Goal: Task Accomplishment & Management: Manage account settings

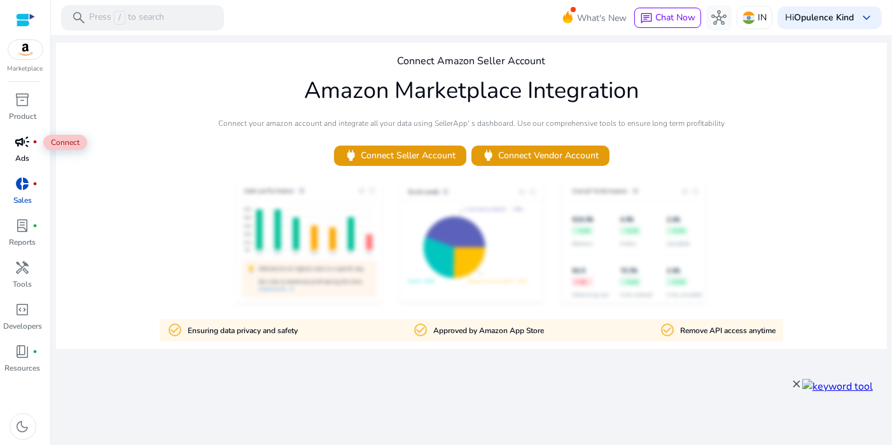
click at [33, 149] on div "campaign fiber_manual_record" at bounding box center [23, 142] width 36 height 20
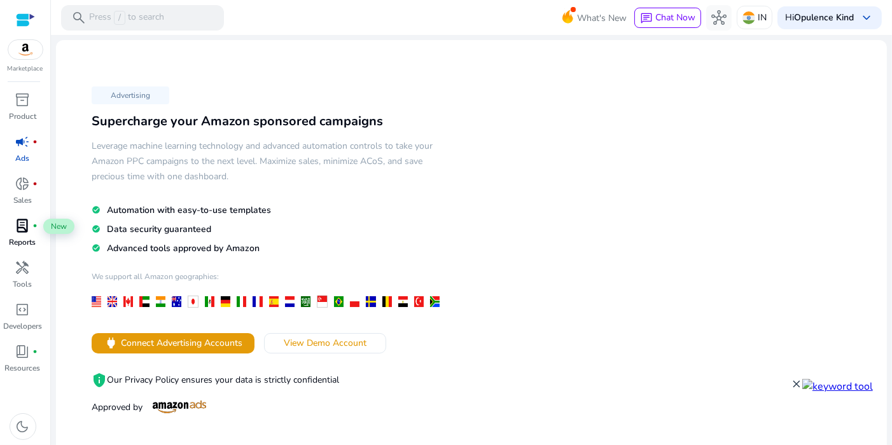
click at [17, 228] on span "lab_profile" at bounding box center [22, 225] width 15 height 15
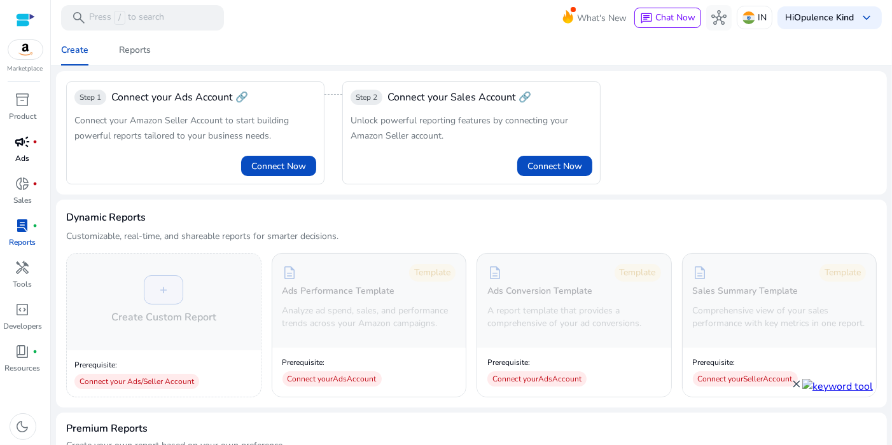
click at [29, 153] on p "Ads" at bounding box center [23, 158] width 14 height 11
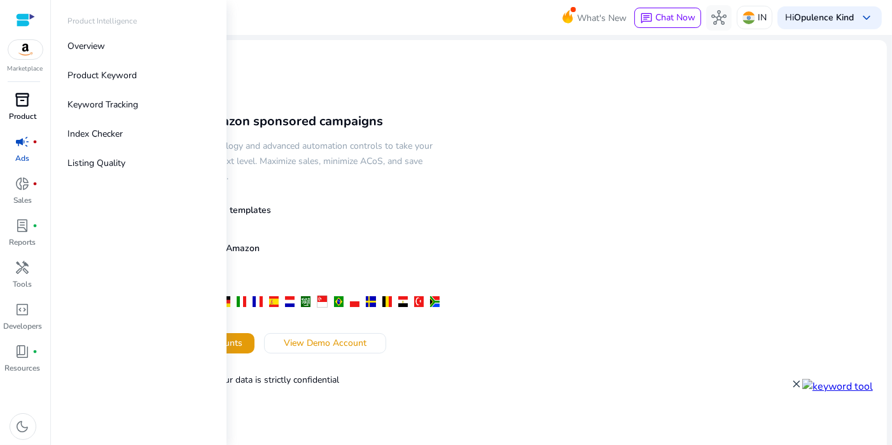
click at [32, 117] on p "Product" at bounding box center [22, 116] width 27 height 11
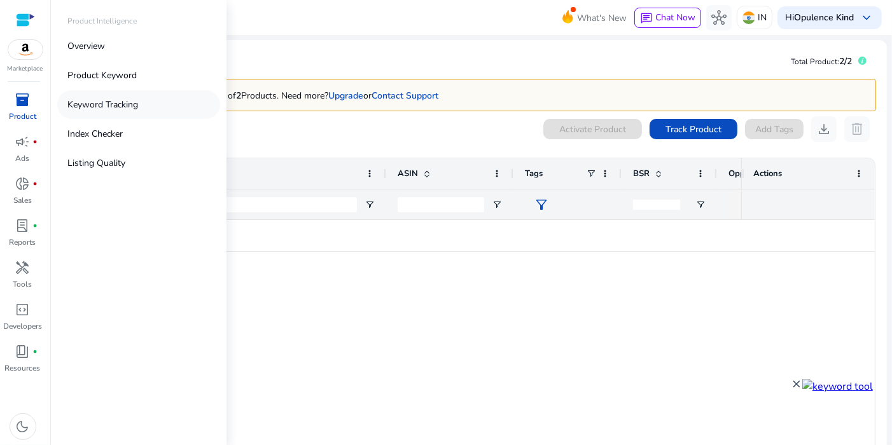
click at [113, 106] on p "Keyword Tracking" at bounding box center [102, 104] width 71 height 13
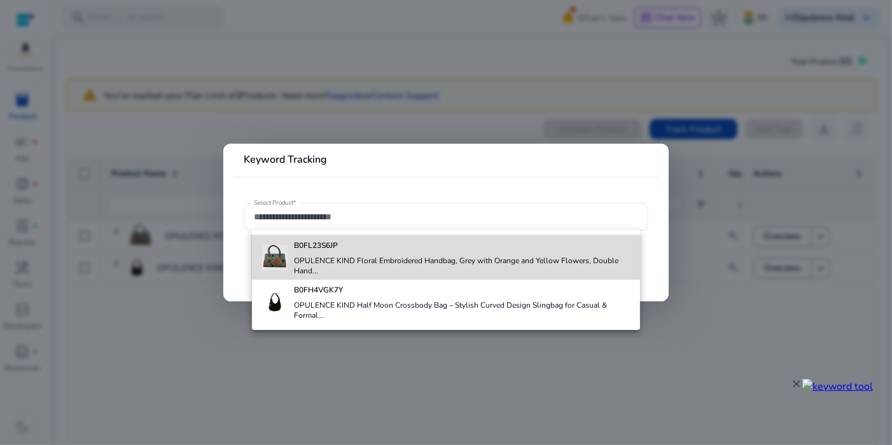
click at [333, 246] on b "B0FL23S6JP" at bounding box center [316, 245] width 44 height 10
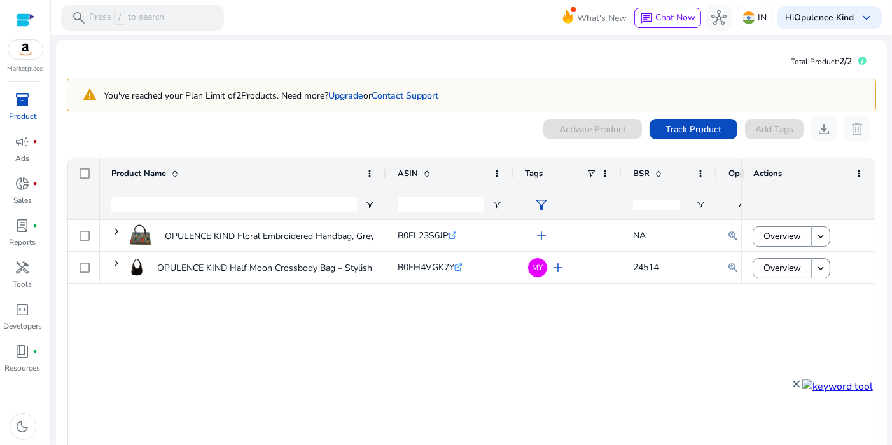
type input "**********"
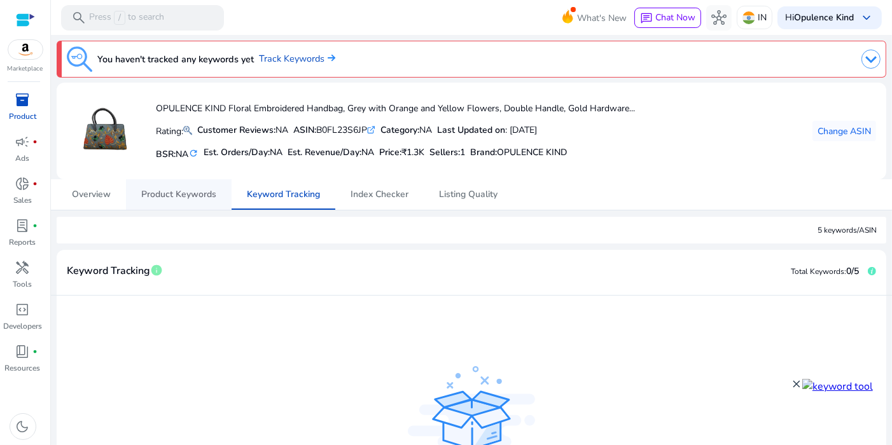
click at [167, 191] on span "Product Keywords" at bounding box center [178, 194] width 75 height 9
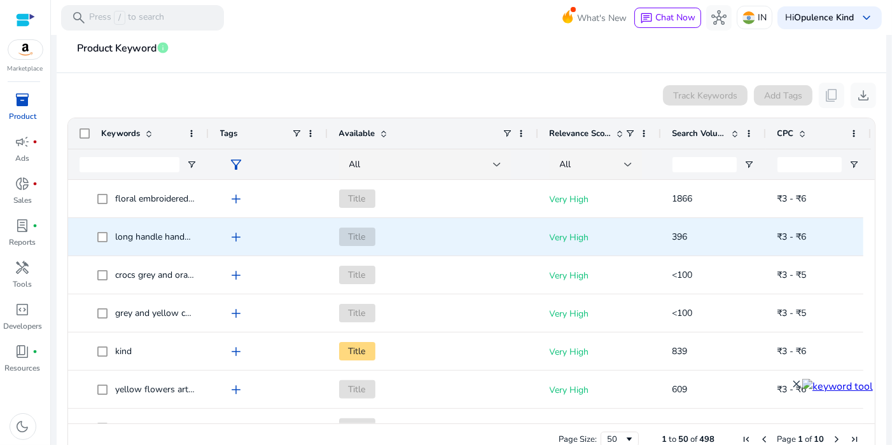
scroll to position [237, 0]
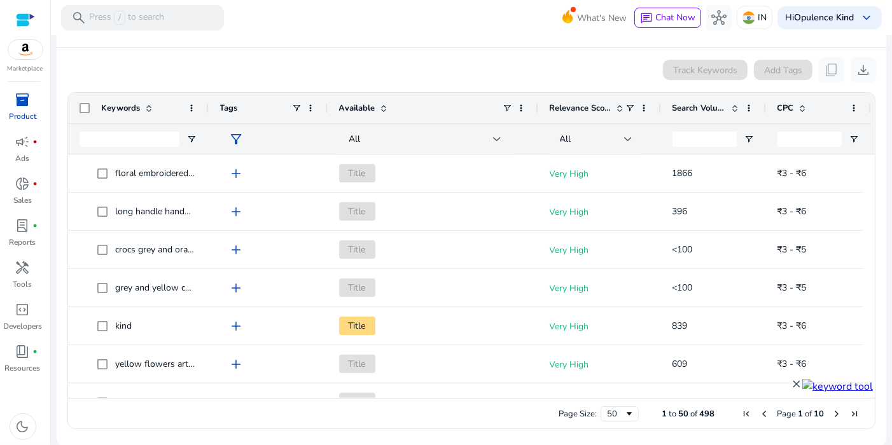
click at [583, 111] on span "Relevance Score" at bounding box center [580, 107] width 62 height 11
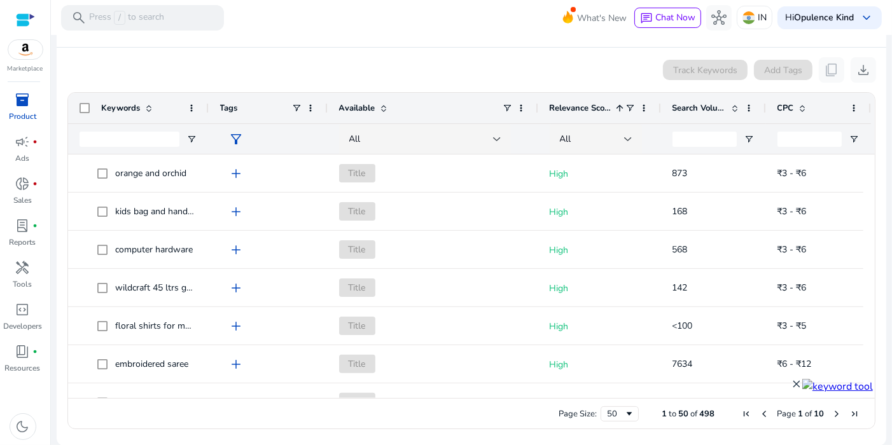
click at [588, 106] on span "Relevance Score" at bounding box center [580, 107] width 62 height 11
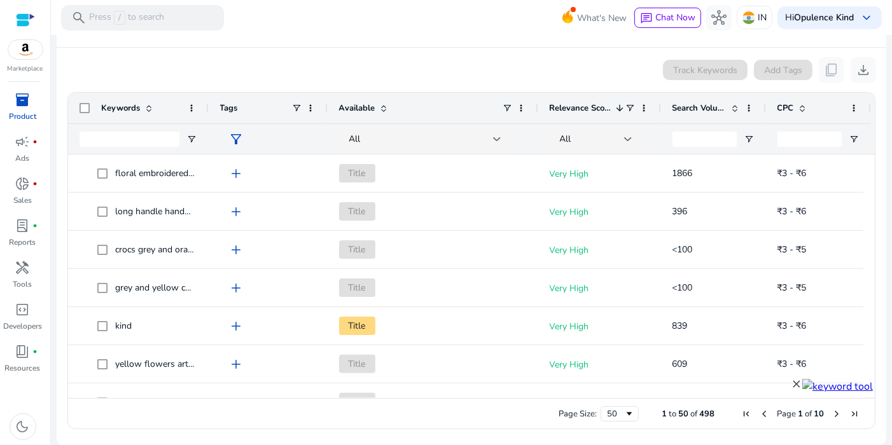
click at [707, 99] on div "Search Volume" at bounding box center [706, 108] width 68 height 24
click at [705, 102] on span "Search Volume" at bounding box center [699, 107] width 54 height 11
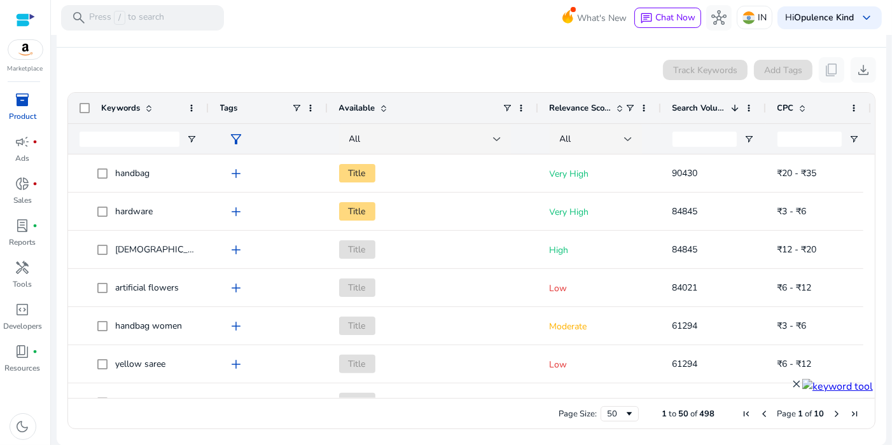
click at [701, 109] on span "Search Volume" at bounding box center [699, 107] width 54 height 11
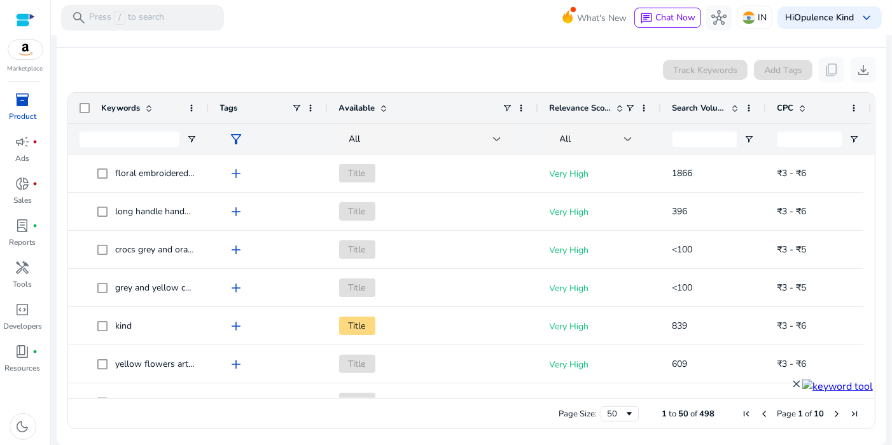
click at [701, 109] on span "Search Volume" at bounding box center [699, 107] width 54 height 11
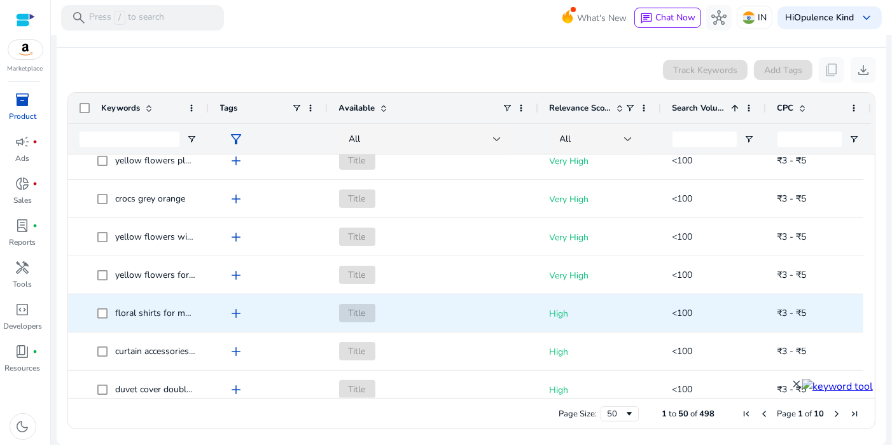
scroll to position [0, 0]
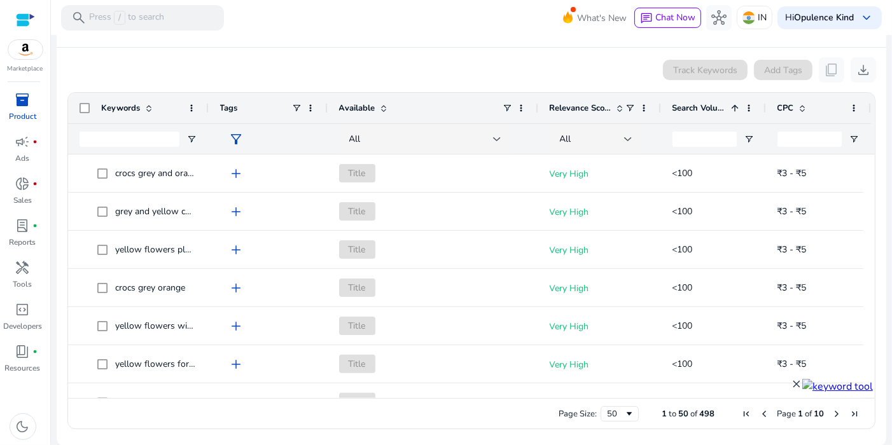
click at [701, 103] on span "Search Volume" at bounding box center [699, 107] width 54 height 11
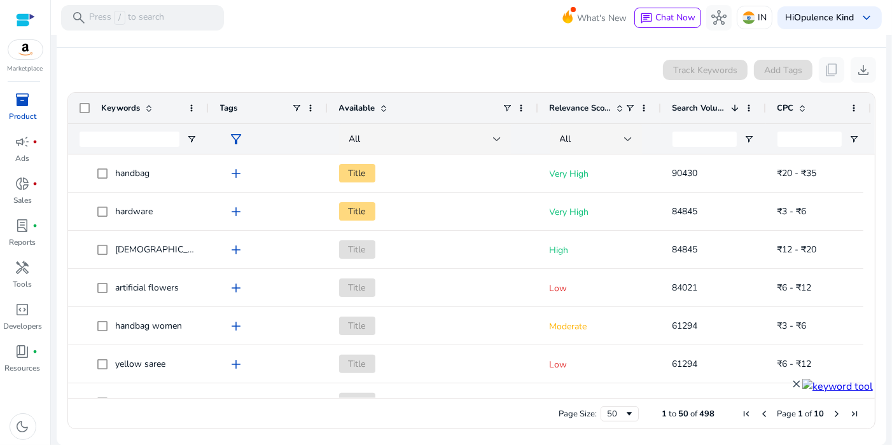
click at [701, 103] on span "Search Volume" at bounding box center [699, 107] width 54 height 11
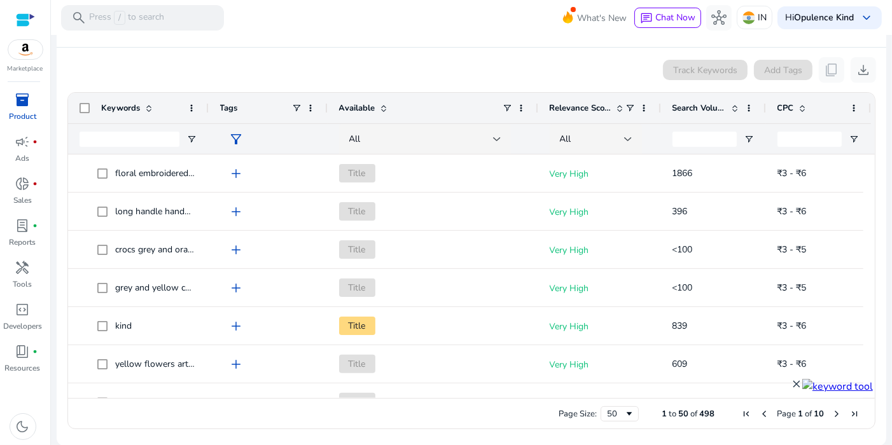
click at [717, 103] on span "Search Volume" at bounding box center [699, 107] width 54 height 11
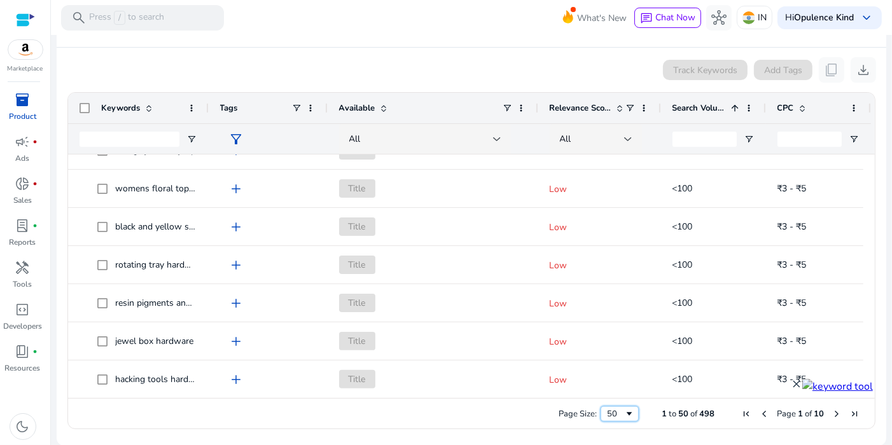
click at [624, 411] on span "Page Size" at bounding box center [629, 414] width 10 height 10
click at [831, 410] on span "Next Page" at bounding box center [836, 414] width 10 height 10
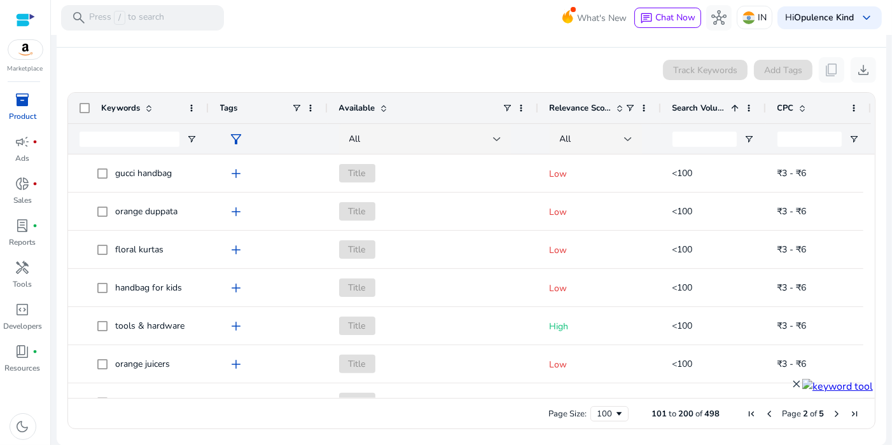
click at [831, 410] on span "Next Page" at bounding box center [836, 414] width 10 height 10
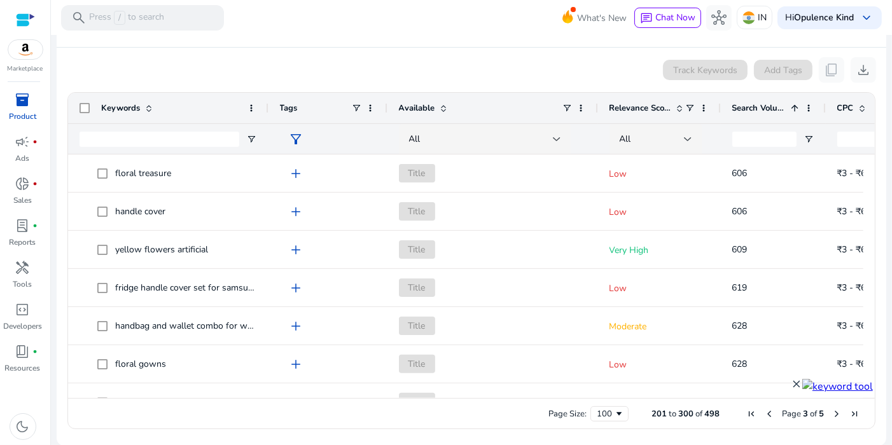
drag, startPoint x: 207, startPoint y: 102, endPoint x: 266, endPoint y: 105, distance: 59.8
click at [266, 105] on div at bounding box center [267, 108] width 5 height 31
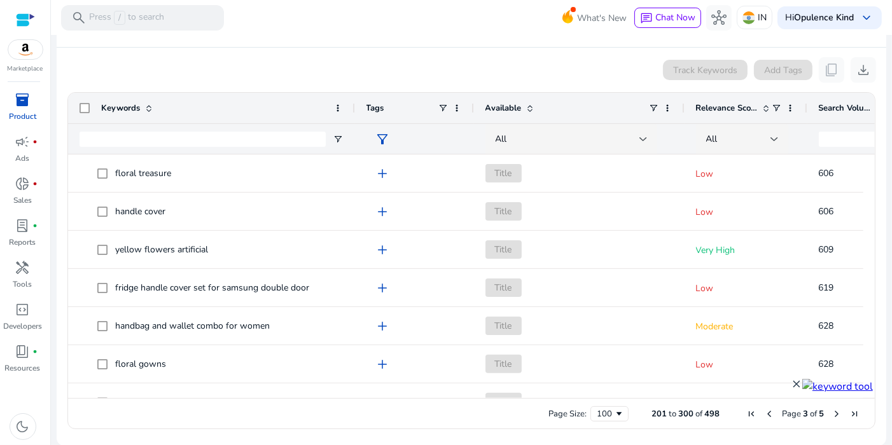
drag, startPoint x: 268, startPoint y: 107, endPoint x: 354, endPoint y: 132, distance: 90.0
click at [354, 132] on div "Keywords Tags Available Relevance Score" at bounding box center [548, 123] width 960 height 61
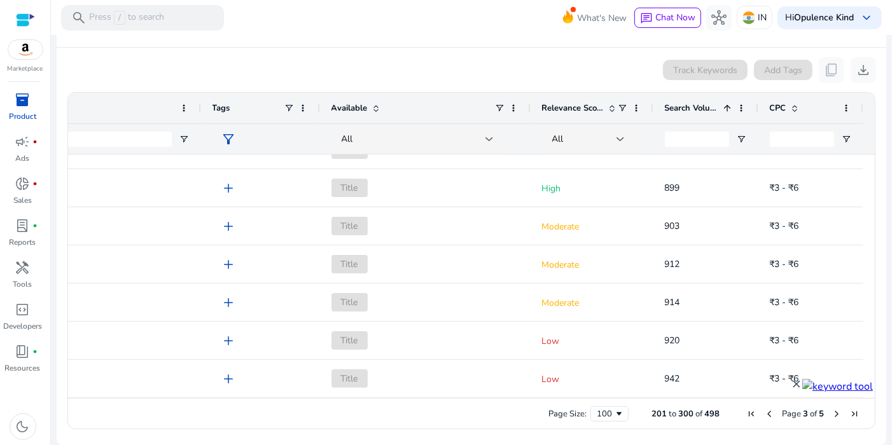
click at [713, 102] on span "Search Volume" at bounding box center [692, 107] width 54 height 11
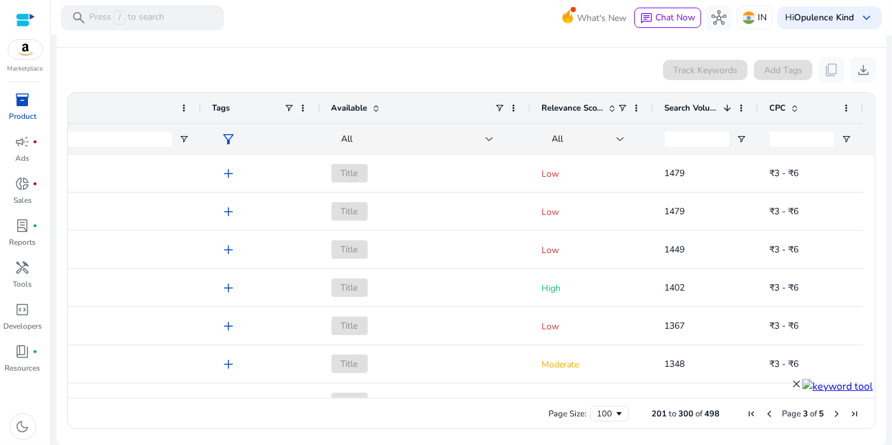
click at [747, 411] on span "First Page" at bounding box center [751, 414] width 10 height 10
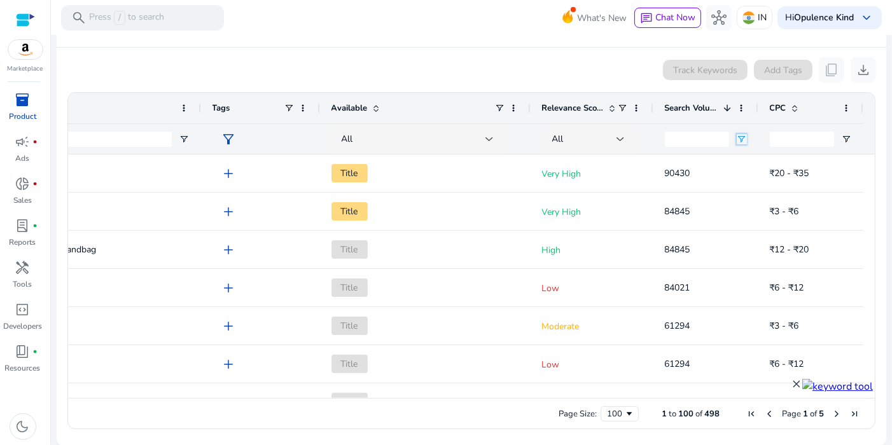
click at [736, 139] on span "Open Filter Menu" at bounding box center [741, 139] width 10 height 10
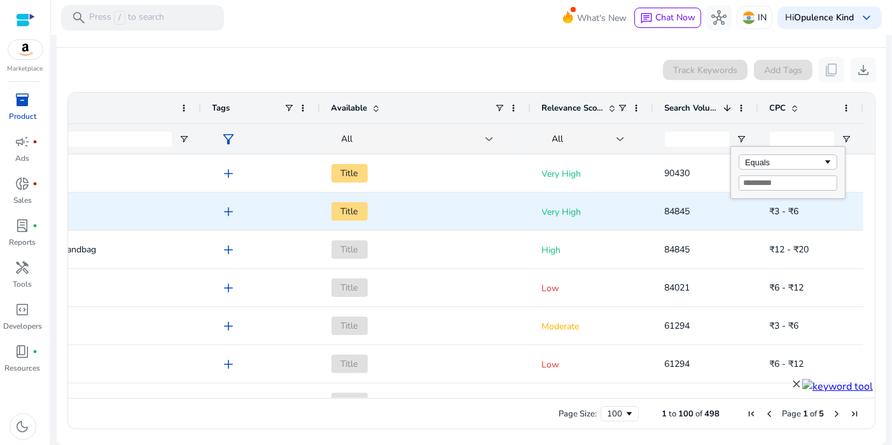
click at [516, 212] on div "Title" at bounding box center [425, 212] width 210 height 38
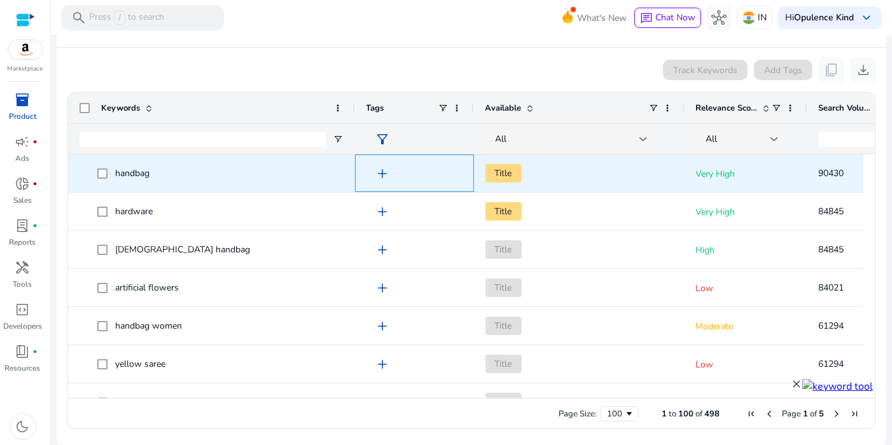
click at [378, 170] on span "add" at bounding box center [382, 173] width 15 height 15
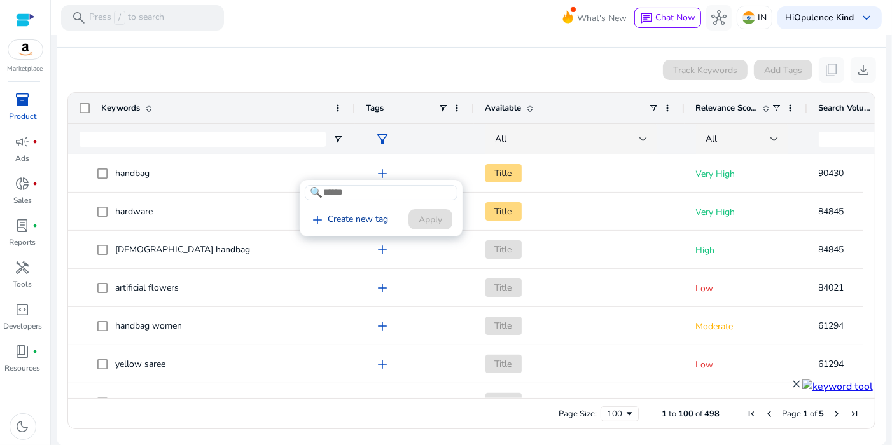
click at [359, 213] on link "add Create new tag" at bounding box center [349, 219] width 88 height 15
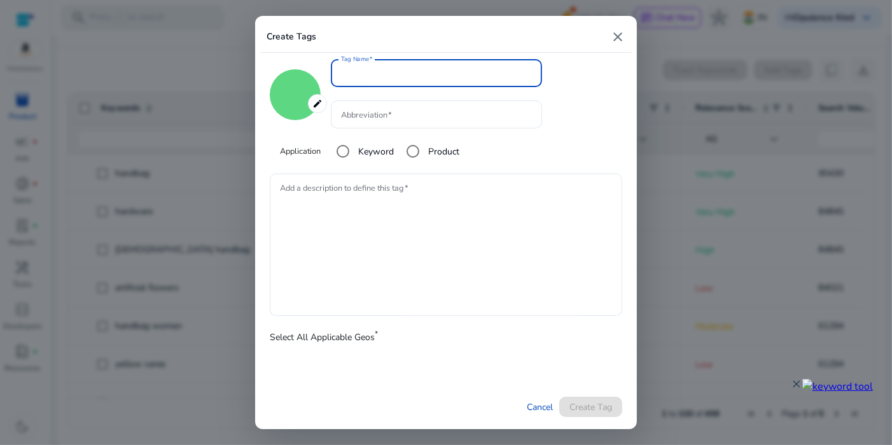
type input "*******"
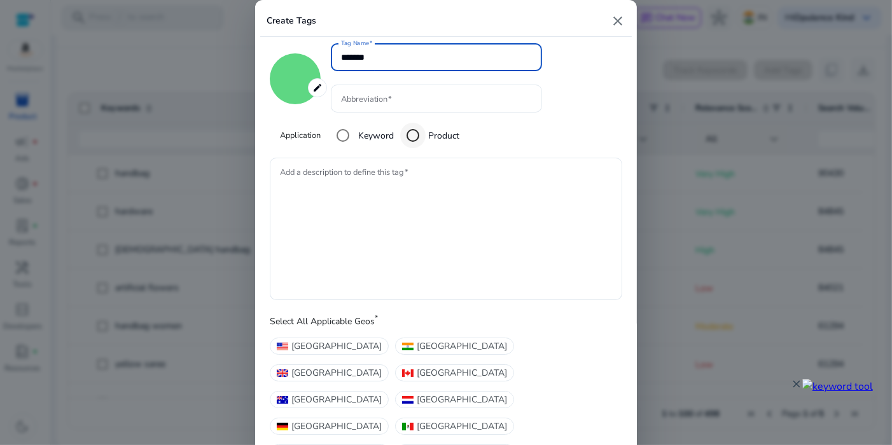
type input "*******"
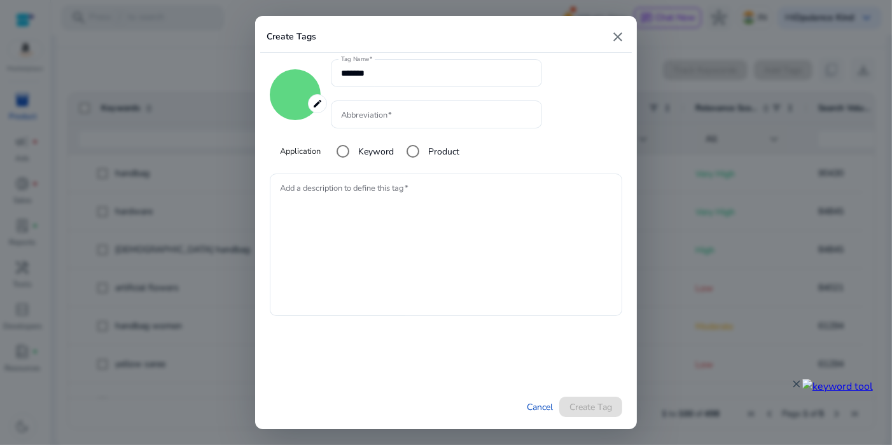
click at [620, 32] on mat-icon "close" at bounding box center [617, 36] width 15 height 15
type input "*******"
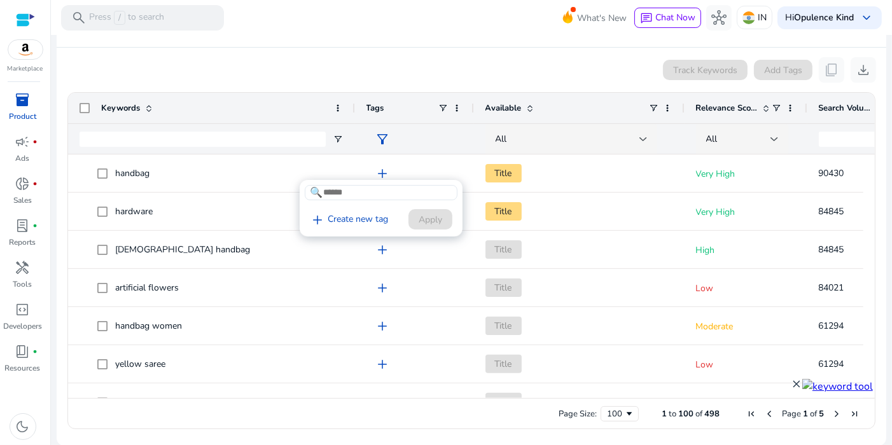
click at [371, 48] on div at bounding box center [446, 222] width 892 height 445
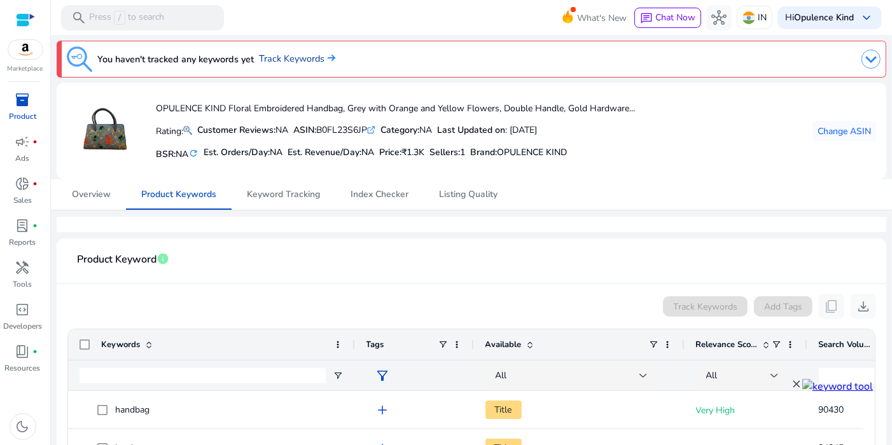
click at [311, 55] on link "Track Keywords" at bounding box center [297, 59] width 76 height 14
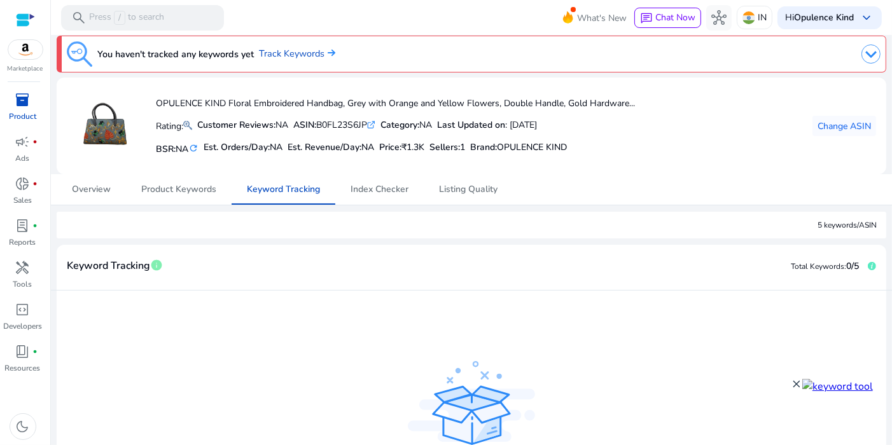
scroll to position [2, 0]
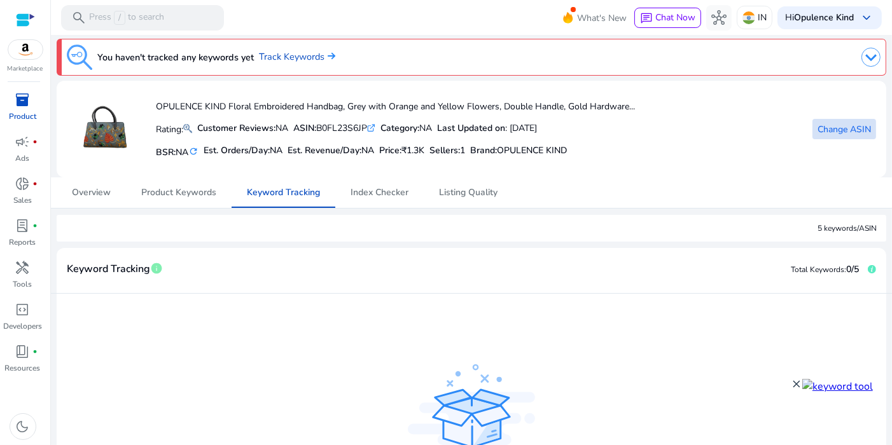
click at [839, 127] on span "Change ASIN" at bounding box center [843, 129] width 53 height 13
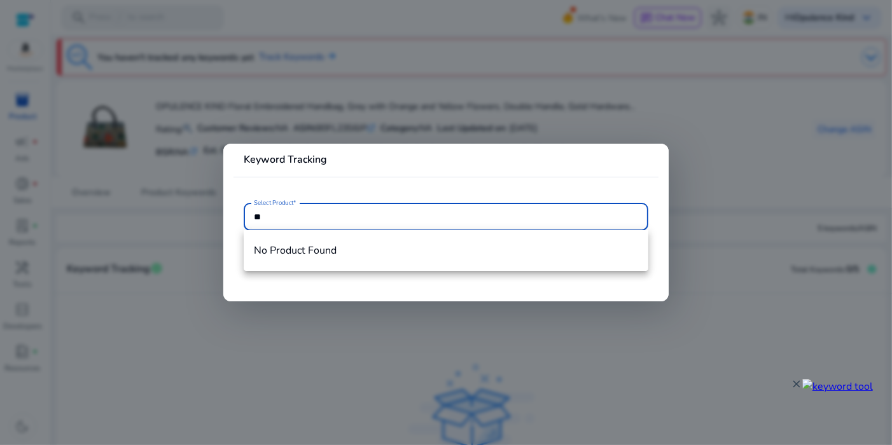
type input "*"
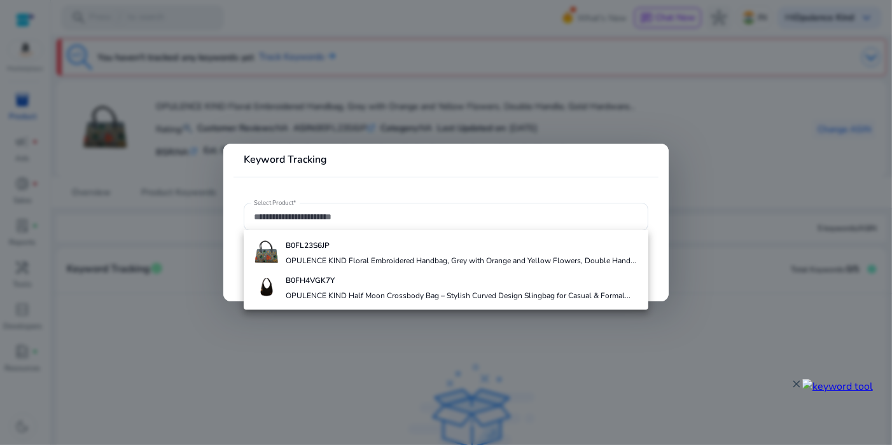
click at [167, 90] on div at bounding box center [446, 222] width 892 height 445
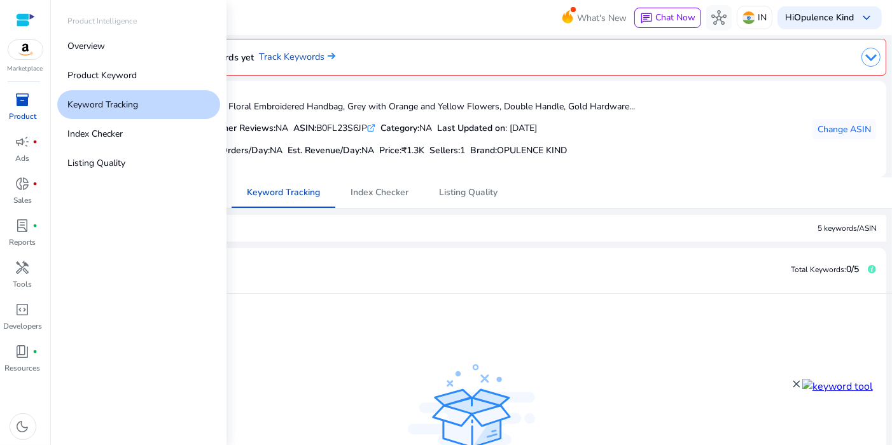
click at [25, 117] on p "Product" at bounding box center [22, 116] width 27 height 11
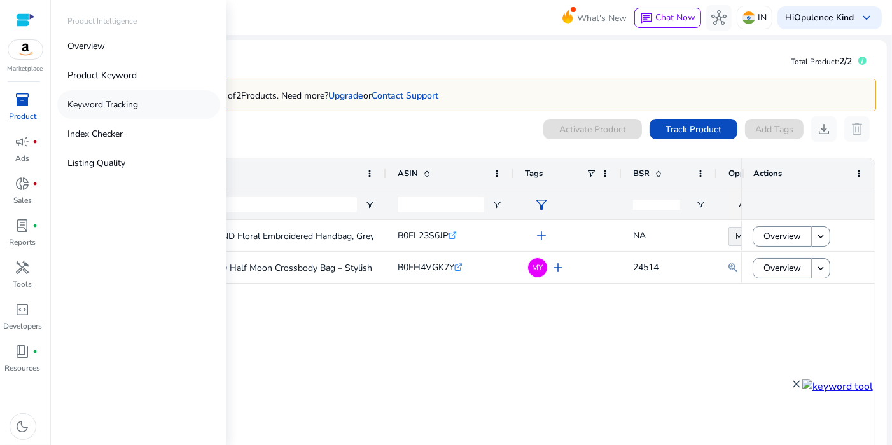
click at [99, 117] on link "Keyword Tracking" at bounding box center [138, 104] width 163 height 29
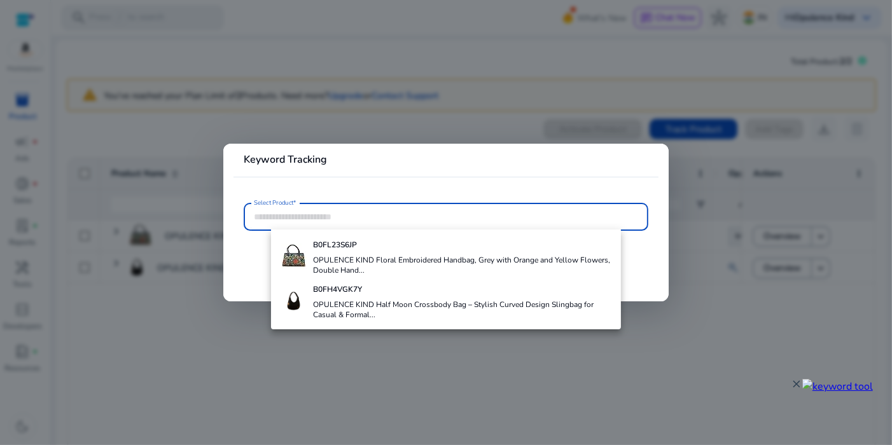
paste input "**********"
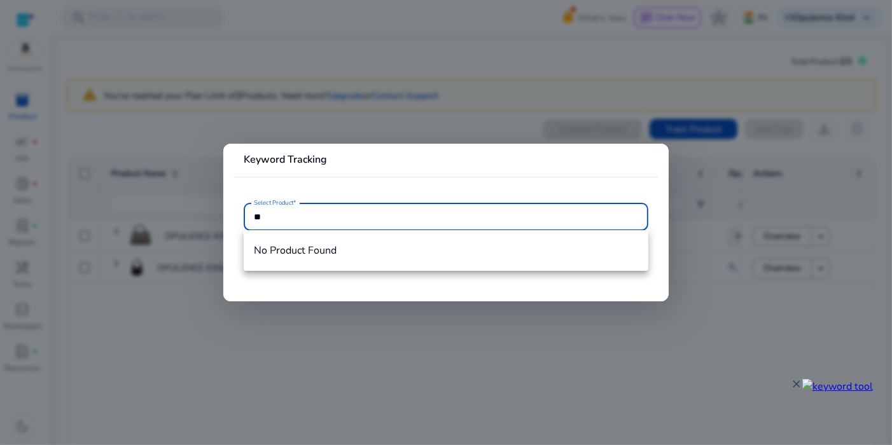
type input "*"
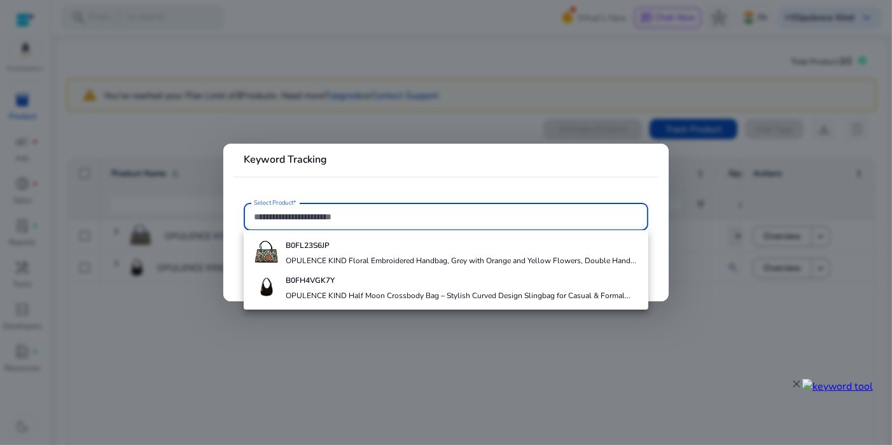
click at [158, 184] on div at bounding box center [446, 222] width 892 height 445
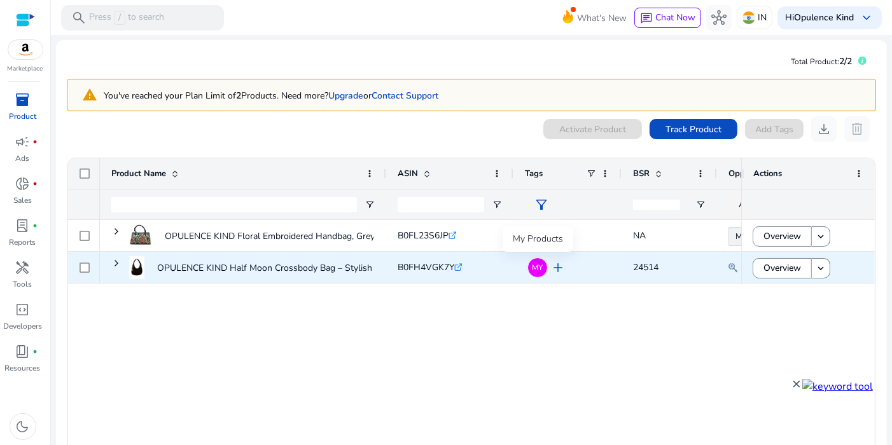
click at [540, 267] on span "MY" at bounding box center [537, 268] width 11 height 8
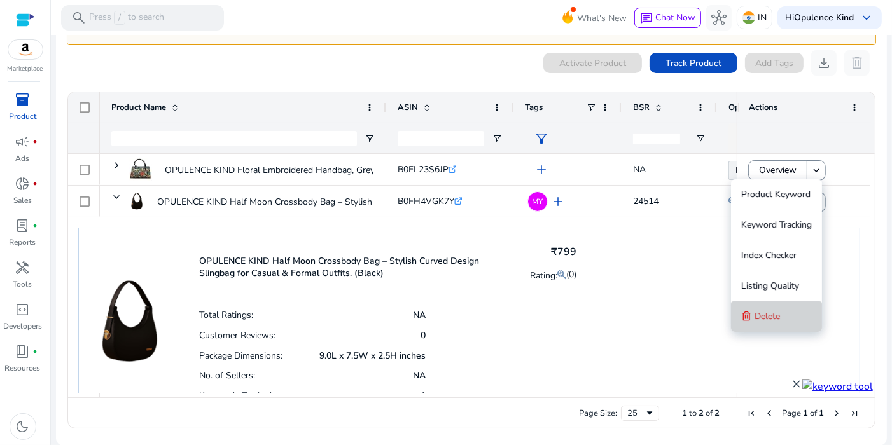
click at [776, 321] on span "Delete" at bounding box center [766, 316] width 25 height 12
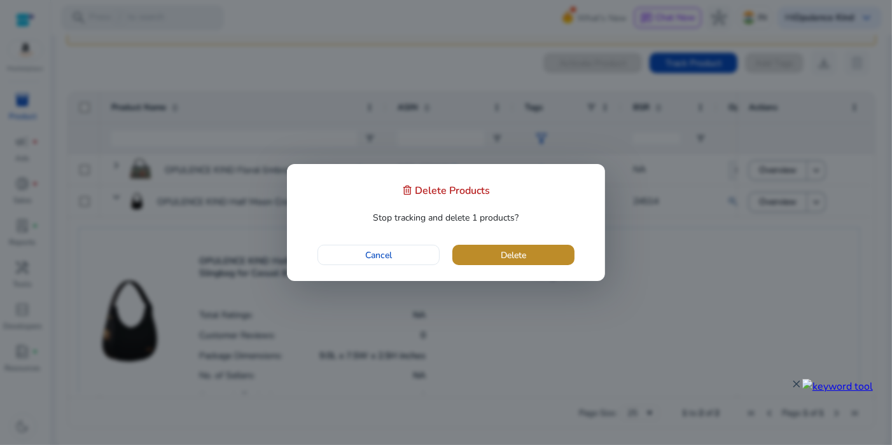
click at [537, 254] on span "button" at bounding box center [513, 255] width 122 height 31
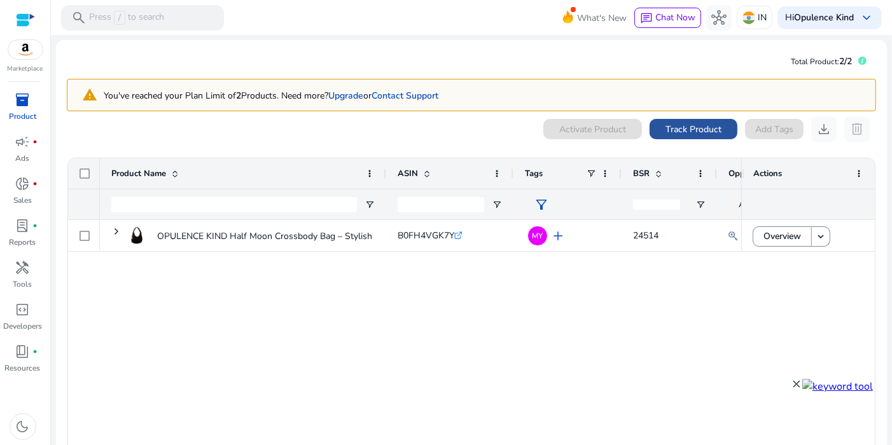
click at [685, 127] on span "Track Product" at bounding box center [693, 129] width 56 height 13
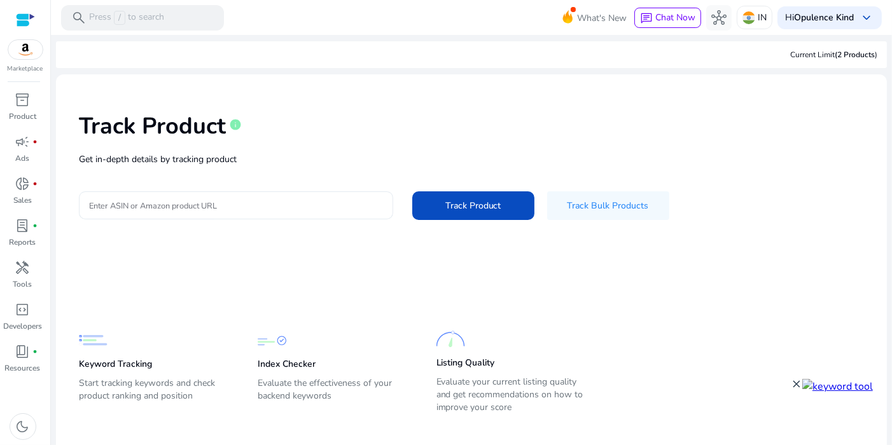
click at [284, 212] on div at bounding box center [236, 205] width 294 height 28
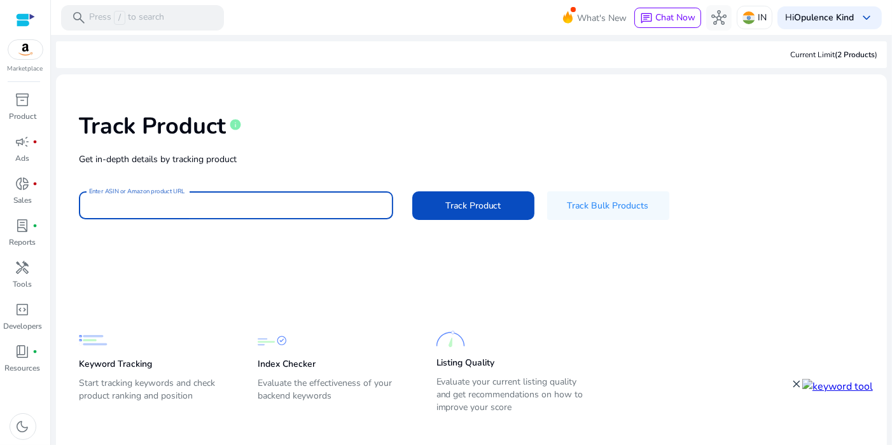
paste input "**********"
type input "**********"
click at [445, 205] on span "Track Product" at bounding box center [473, 205] width 56 height 13
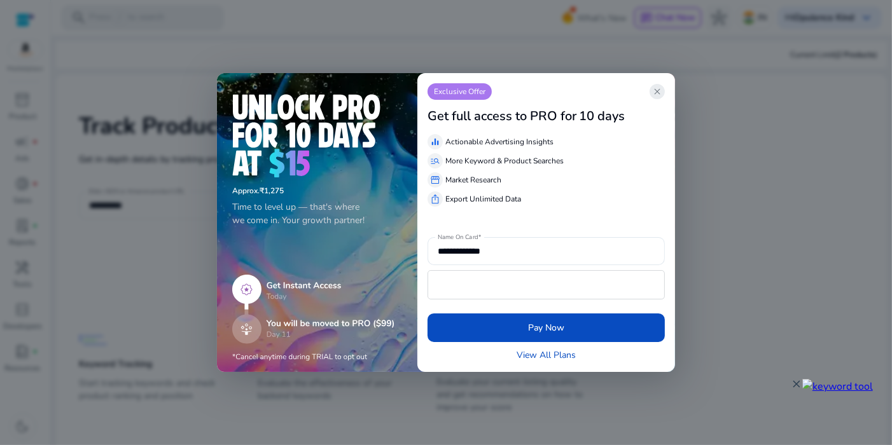
click at [656, 94] on span "close" at bounding box center [657, 91] width 10 height 10
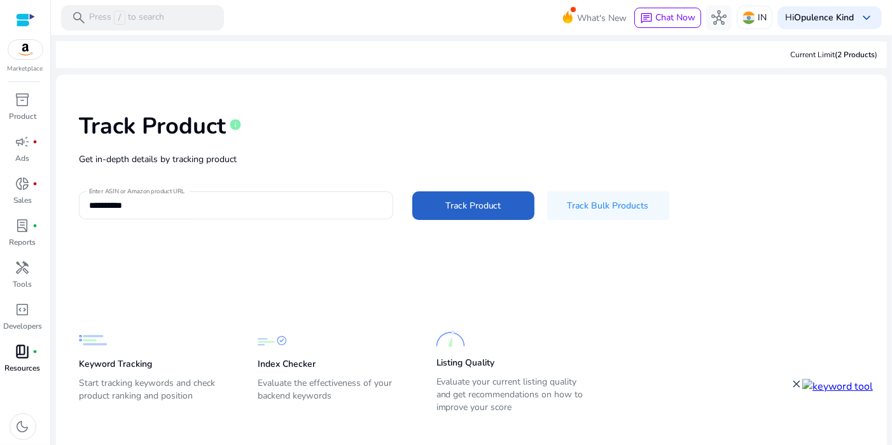
click at [34, 364] on p "Resources" at bounding box center [23, 367] width 36 height 11
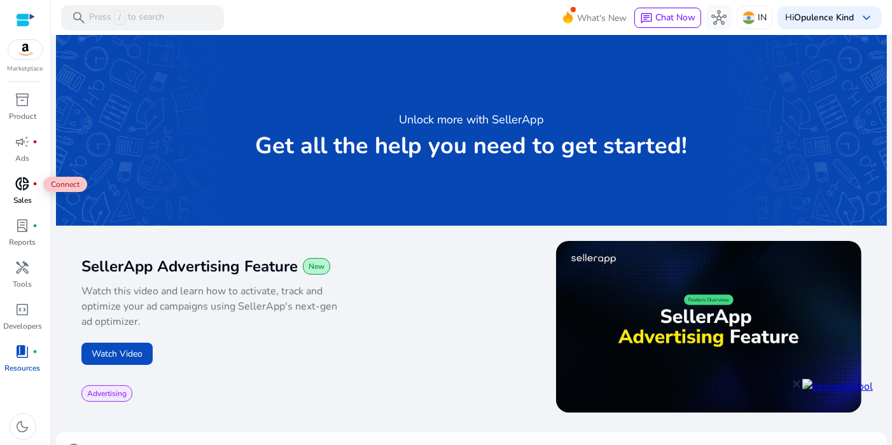
click at [32, 181] on div "donut_small fiber_manual_record" at bounding box center [23, 184] width 36 height 20
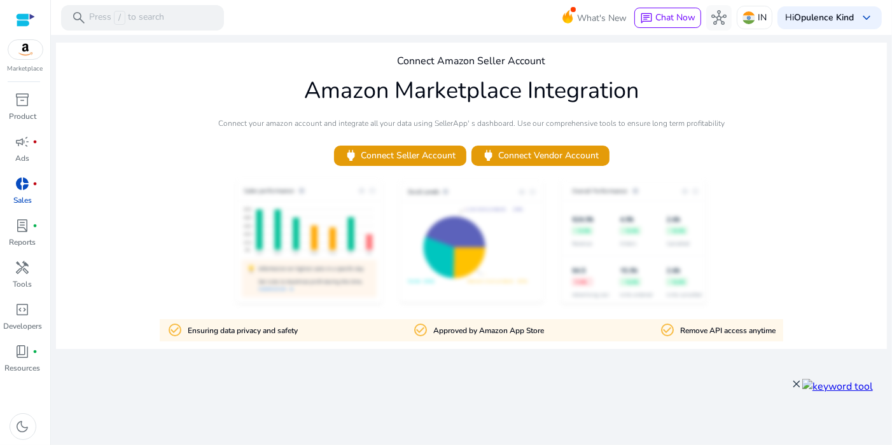
click at [31, 63] on div "Marketplace" at bounding box center [25, 37] width 50 height 74
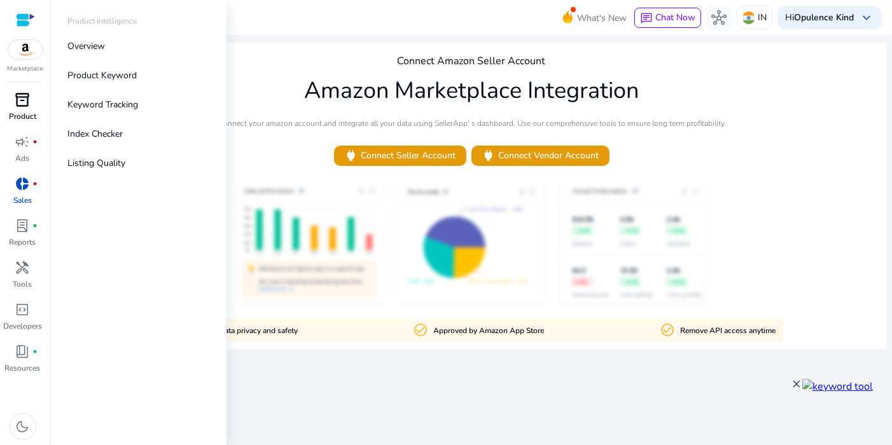
click at [22, 118] on p "Product" at bounding box center [22, 116] width 27 height 11
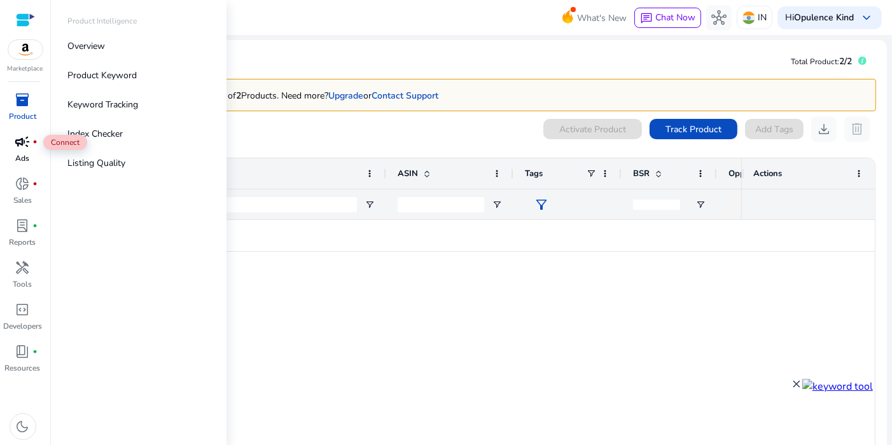
click at [34, 139] on span "fiber_manual_record" at bounding box center [35, 141] width 5 height 5
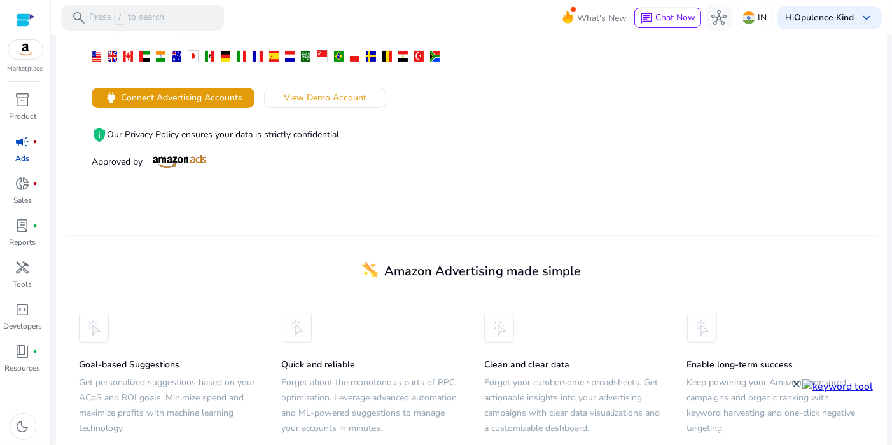
scroll to position [262, 0]
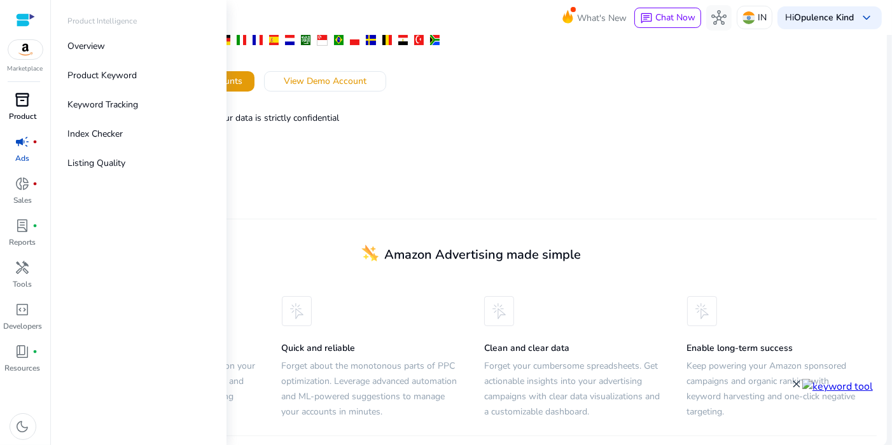
click at [25, 106] on span "inventory_2" at bounding box center [22, 99] width 15 height 15
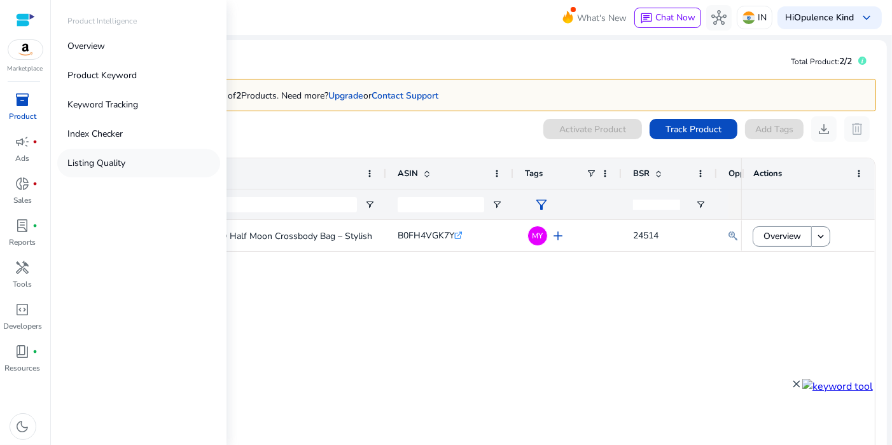
click at [117, 156] on link "Listing Quality" at bounding box center [138, 163] width 163 height 29
